Goal: Transaction & Acquisition: Purchase product/service

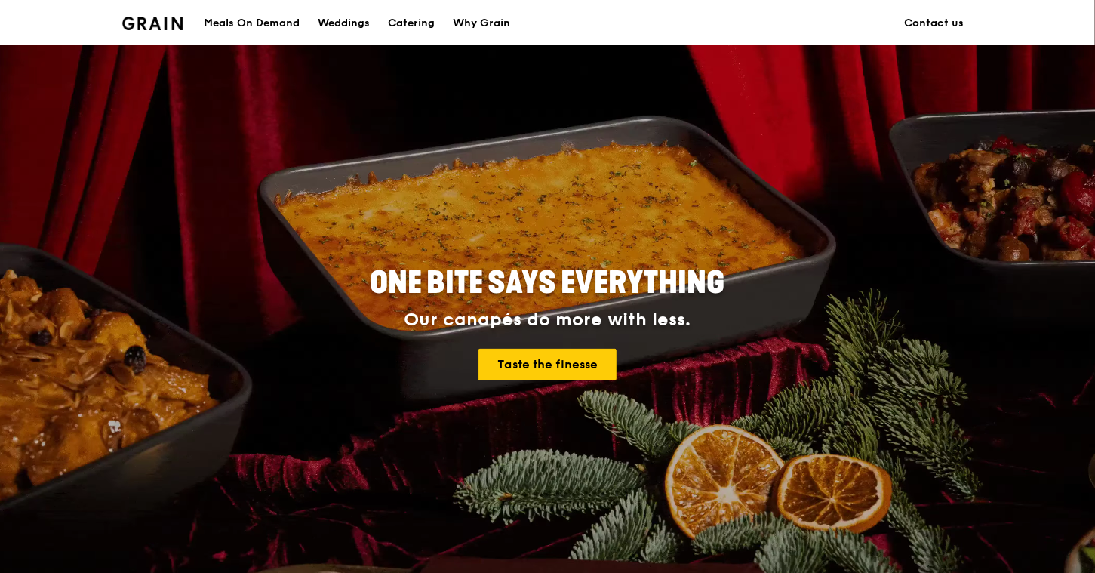
scroll to position [75, 0]
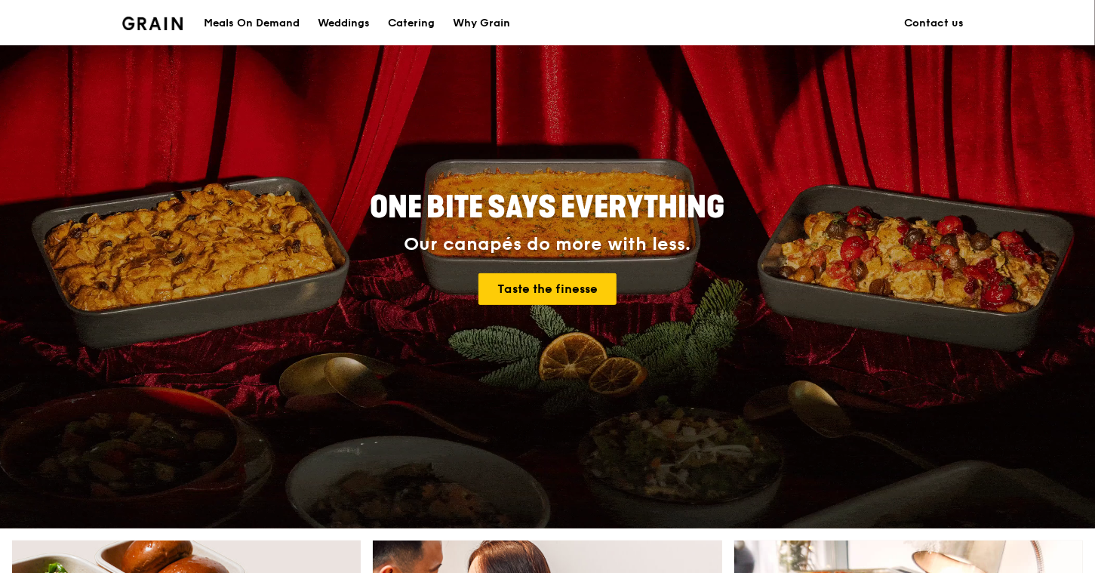
click at [254, 17] on div "Meals On Demand" at bounding box center [252, 23] width 96 height 45
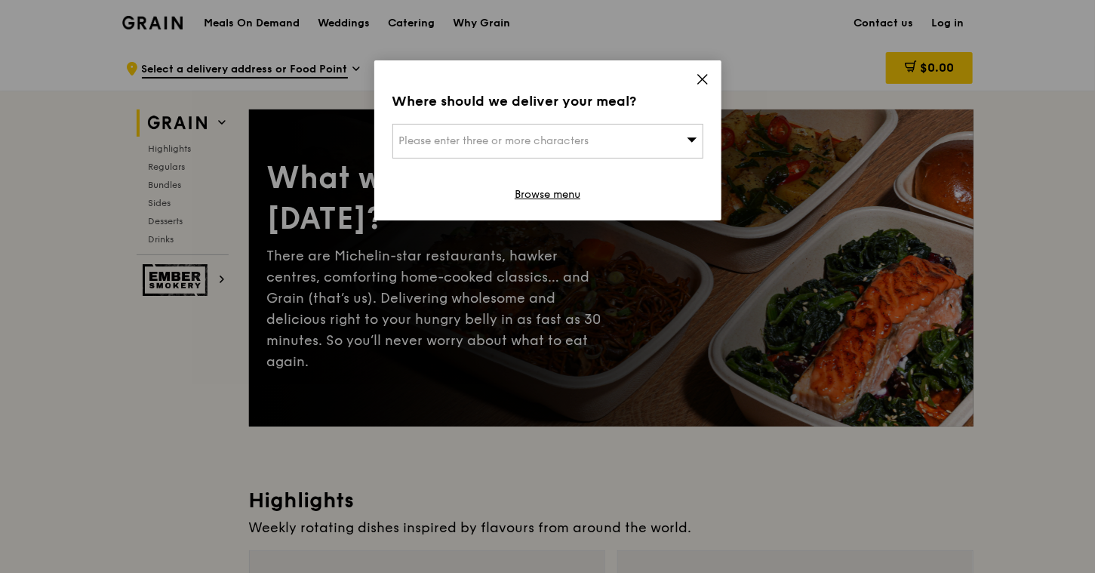
click at [650, 137] on div "Please enter three or more characters" at bounding box center [548, 141] width 311 height 35
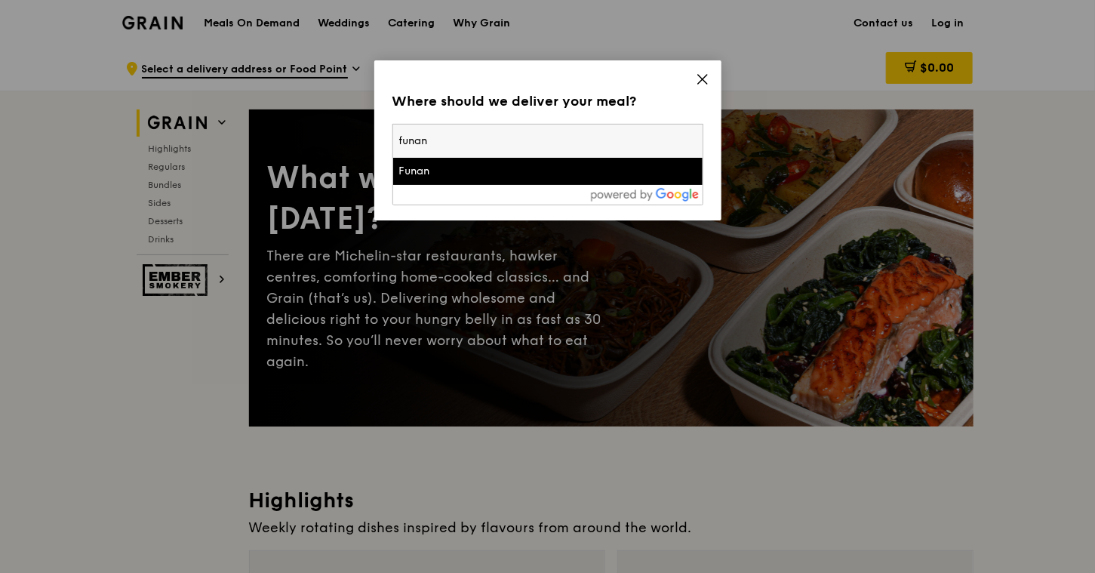
type input "funan"
click at [438, 186] on div at bounding box center [548, 195] width 310 height 20
click at [436, 180] on li "Funan" at bounding box center [548, 171] width 310 height 27
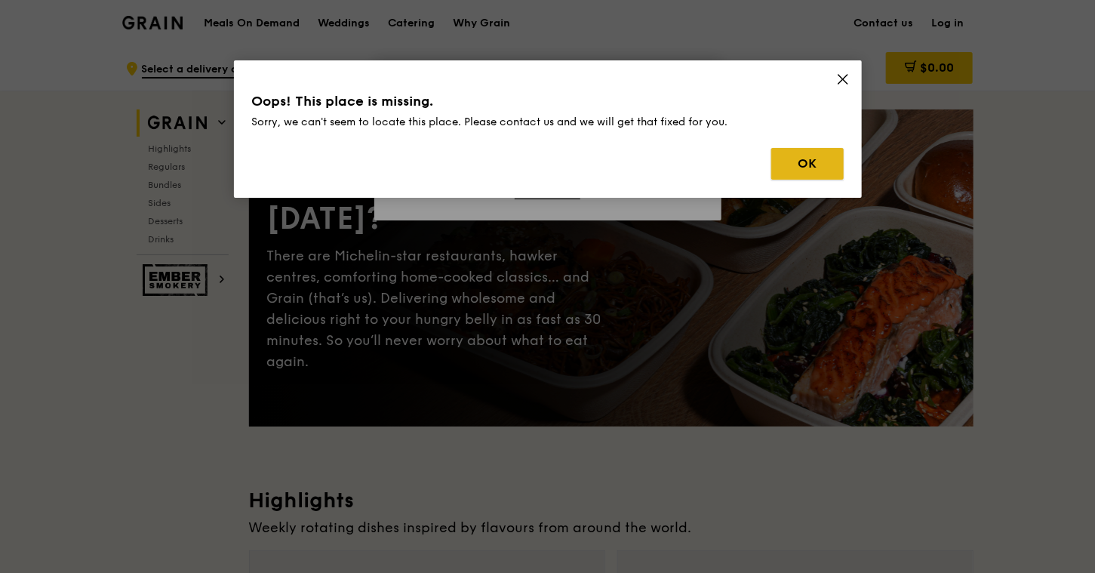
click at [824, 173] on button "OK" at bounding box center [807, 164] width 72 height 32
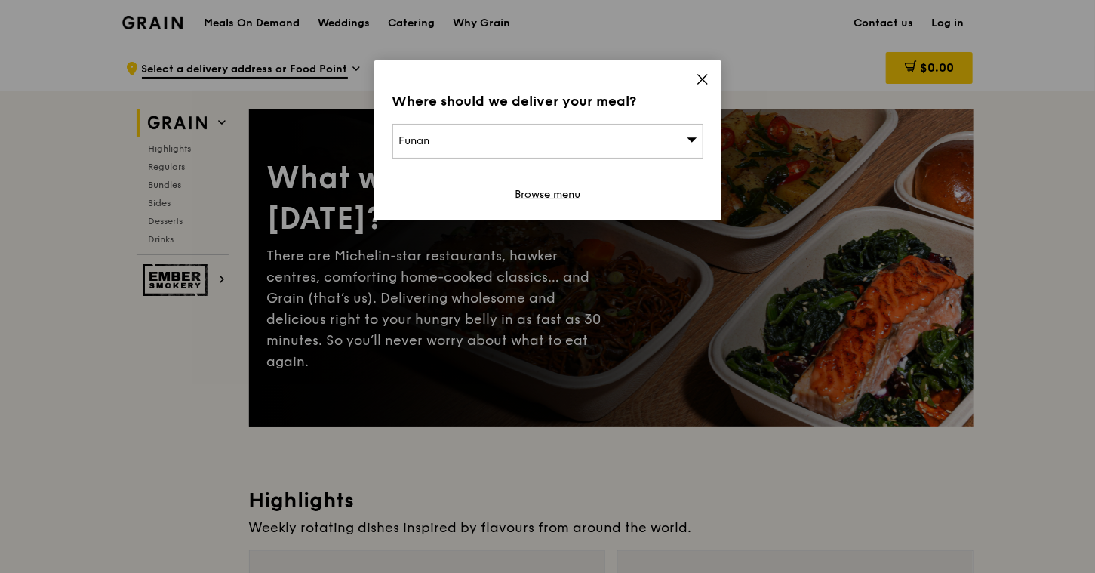
click at [571, 146] on div "Funan" at bounding box center [548, 141] width 311 height 35
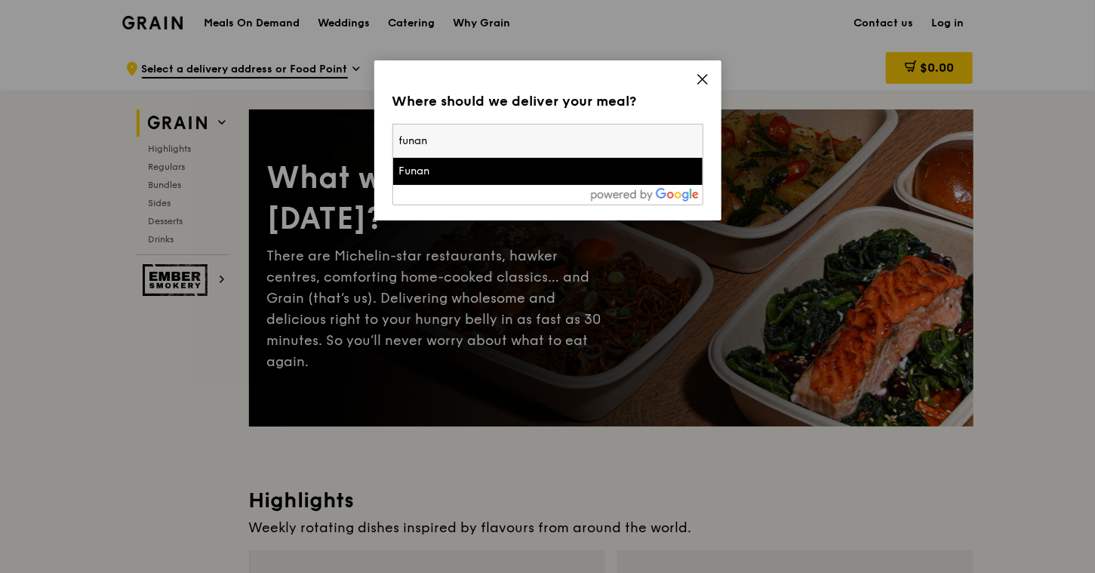
click at [481, 174] on div "Funan" at bounding box center [510, 171] width 223 height 15
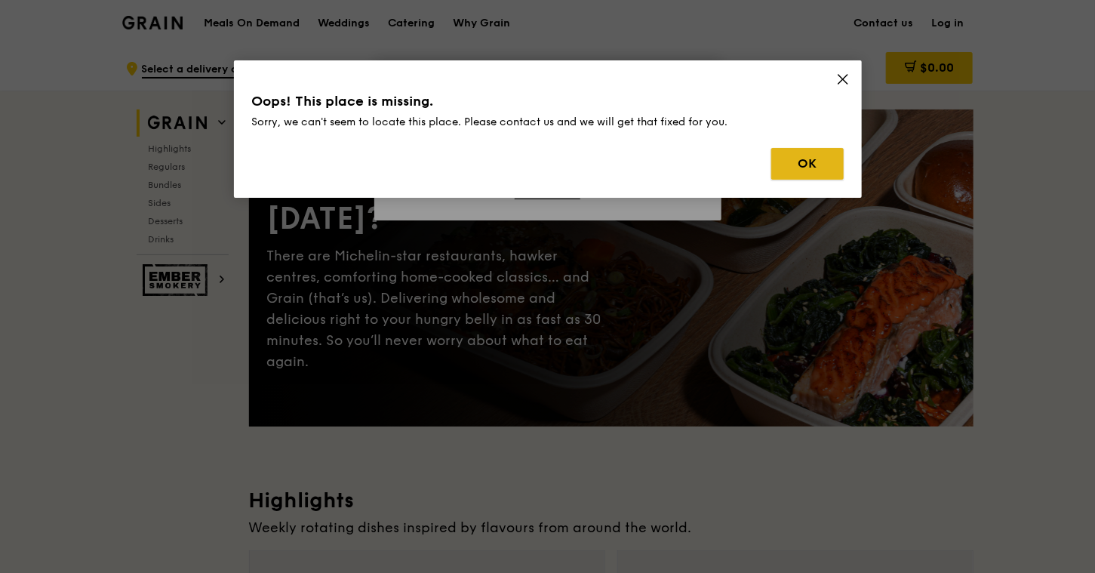
click at [820, 158] on button "OK" at bounding box center [807, 164] width 72 height 32
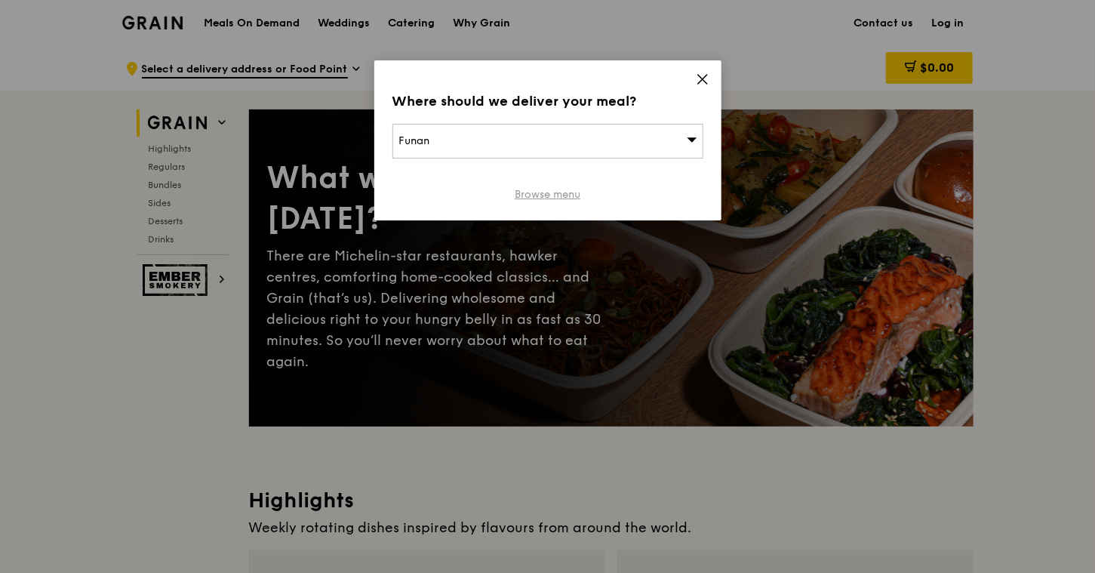
click at [544, 196] on link "Browse menu" at bounding box center [548, 194] width 66 height 15
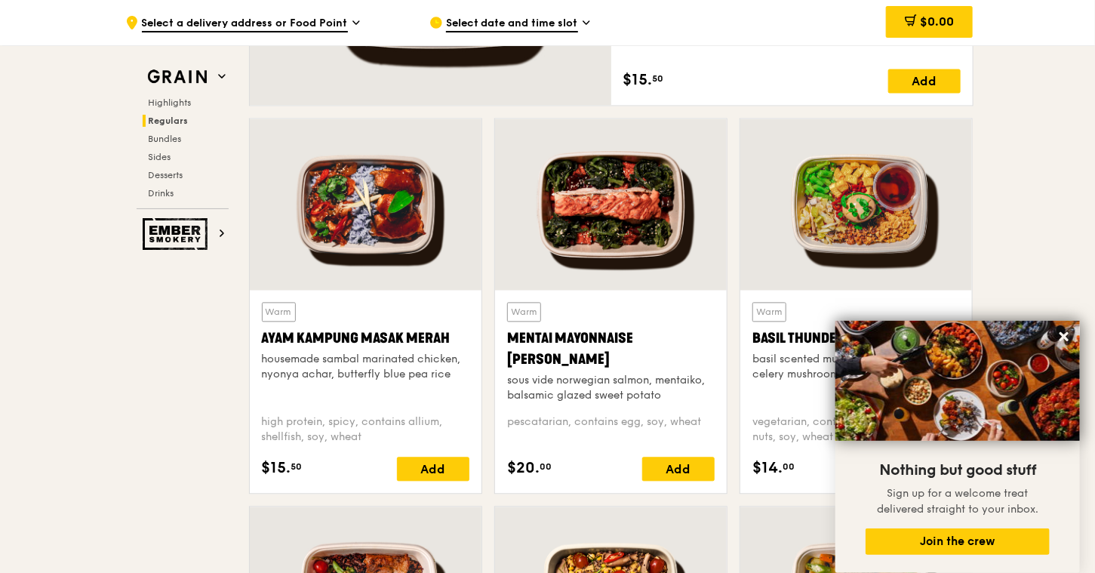
scroll to position [1283, 0]
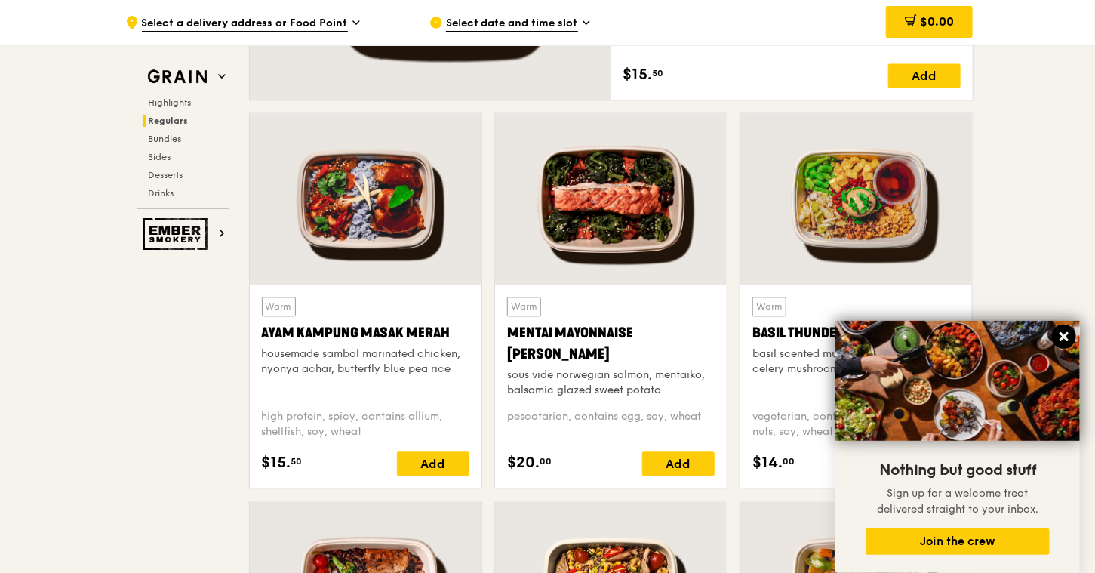
click at [1064, 334] on icon at bounding box center [1064, 336] width 9 height 9
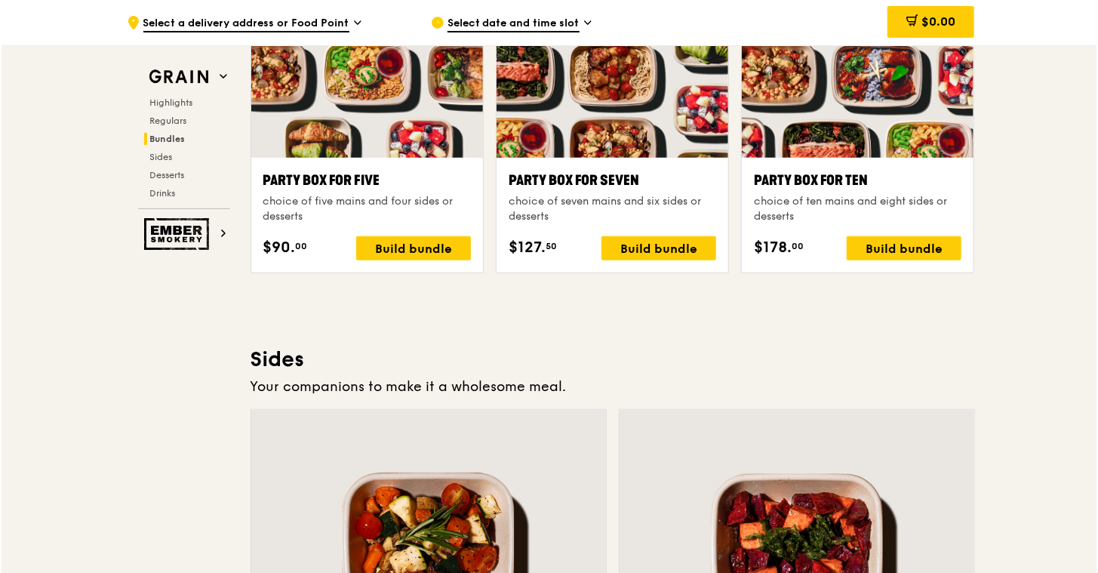
scroll to position [3095, 0]
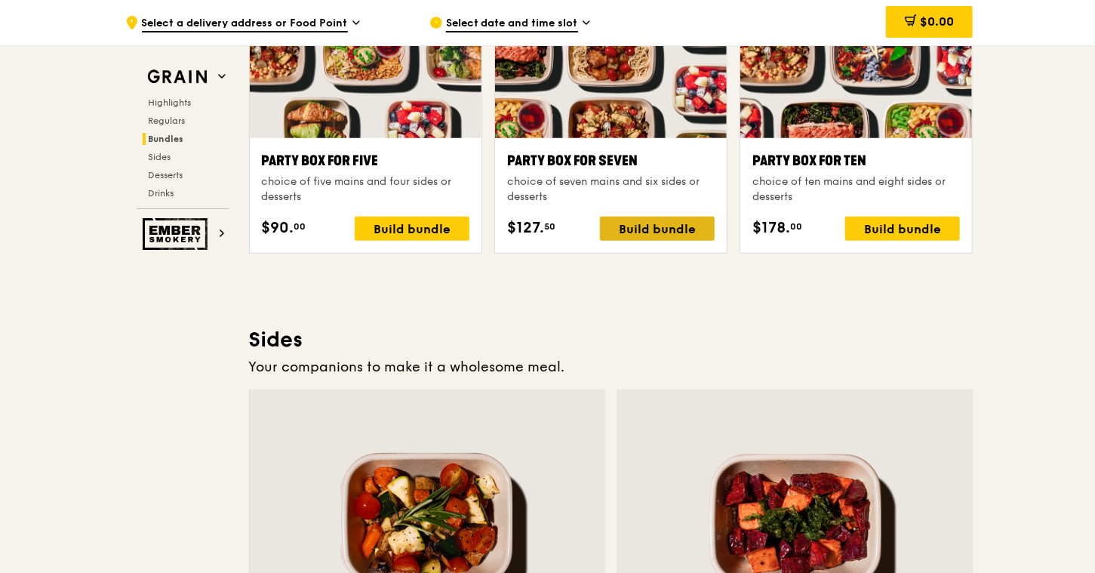
click at [664, 225] on div "Build bundle" at bounding box center [657, 229] width 115 height 24
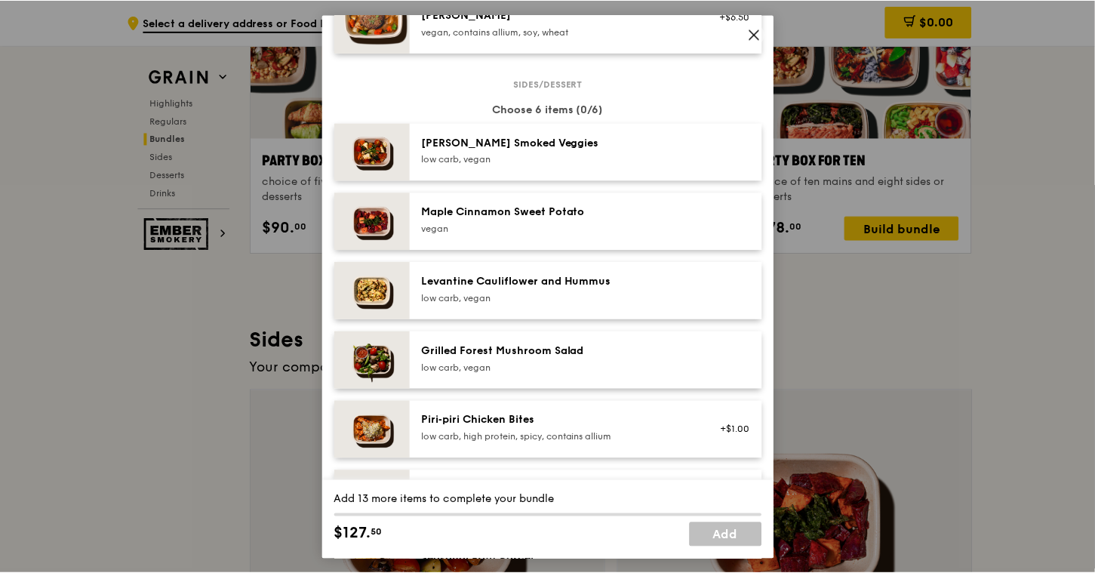
scroll to position [755, 0]
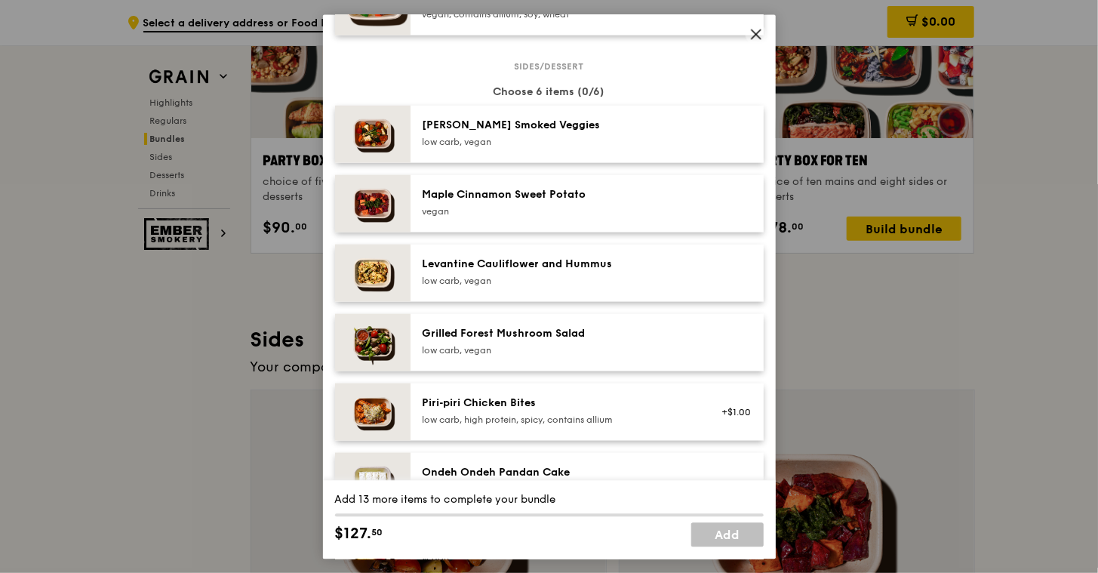
click at [759, 32] on icon at bounding box center [757, 34] width 14 height 14
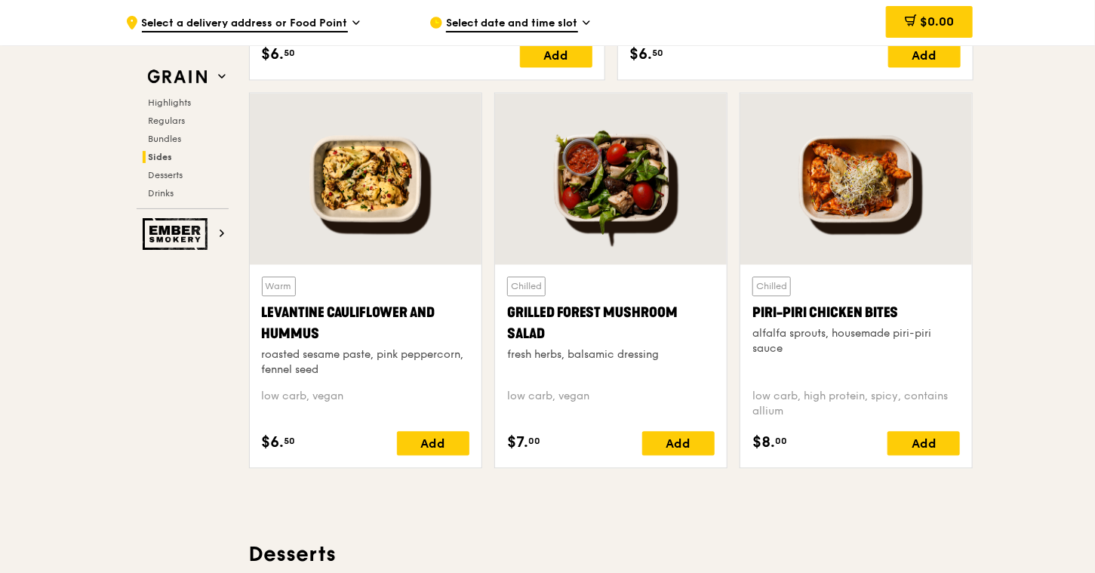
scroll to position [3850, 0]
